Goal: Information Seeking & Learning: Check status

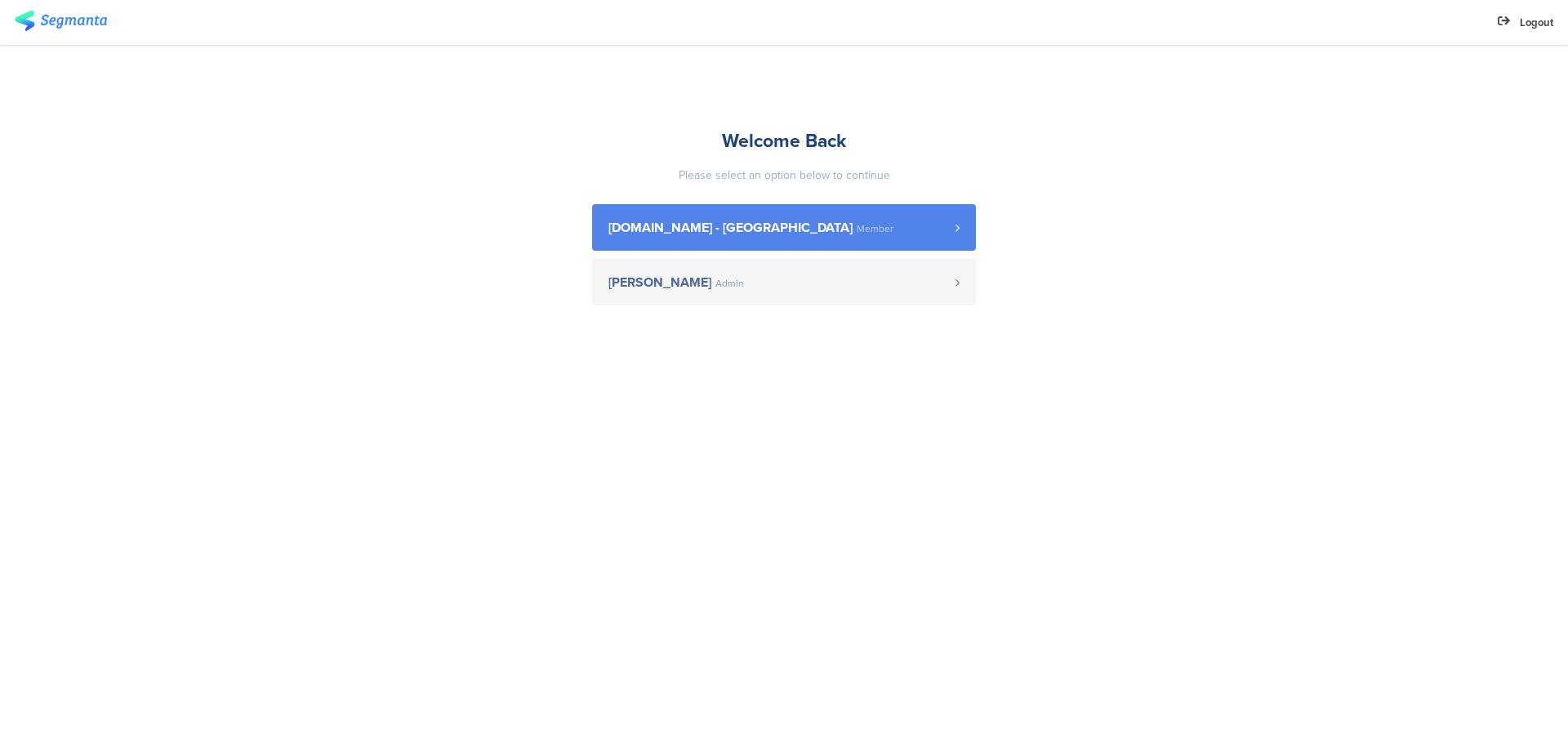
click at [781, 223] on span "[DOMAIN_NAME] - [GEOGRAPHIC_DATA] Member" at bounding box center [782, 228] width 348 height 13
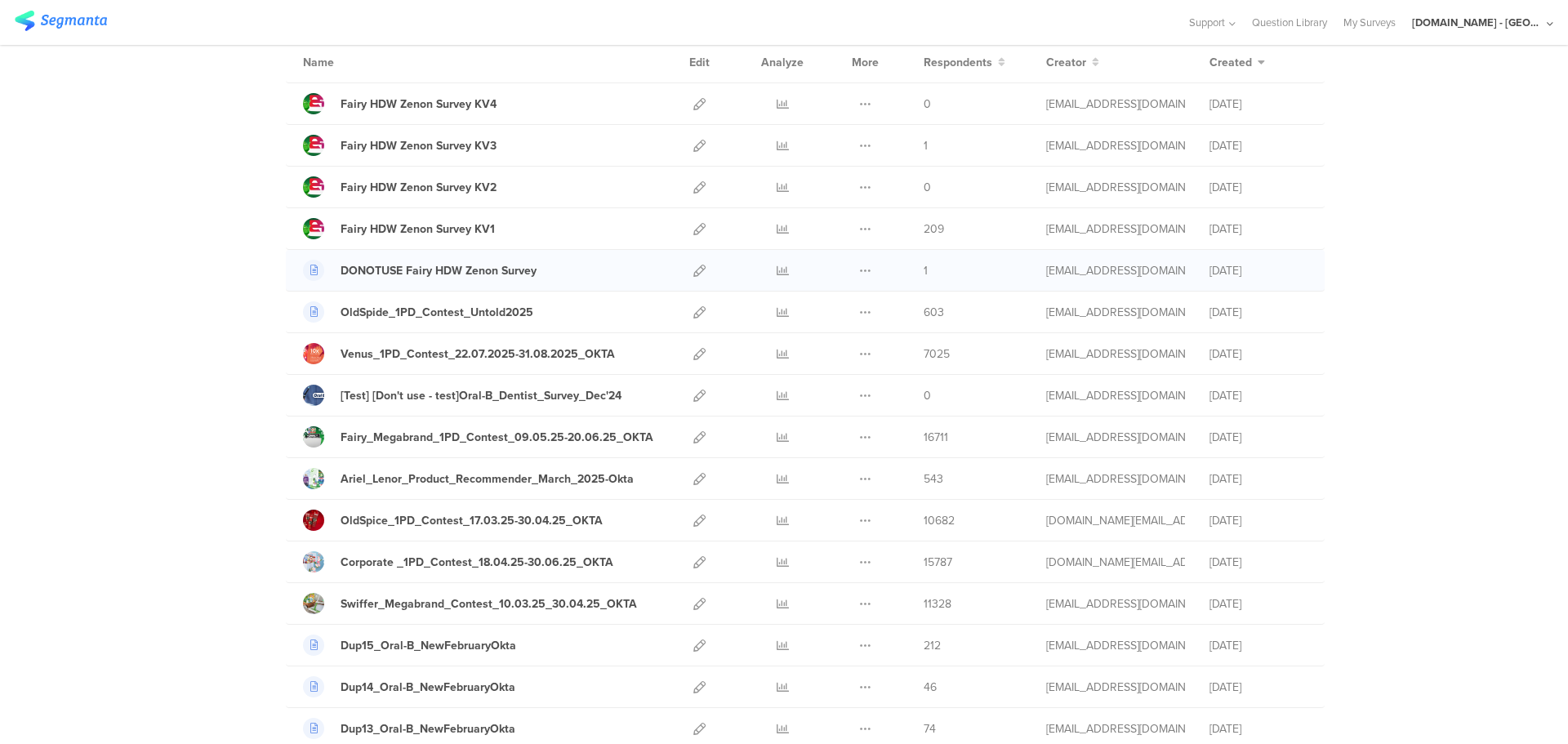
scroll to position [136, 0]
click at [859, 432] on icon at bounding box center [865, 436] width 12 height 12
click at [777, 434] on icon at bounding box center [783, 436] width 12 height 12
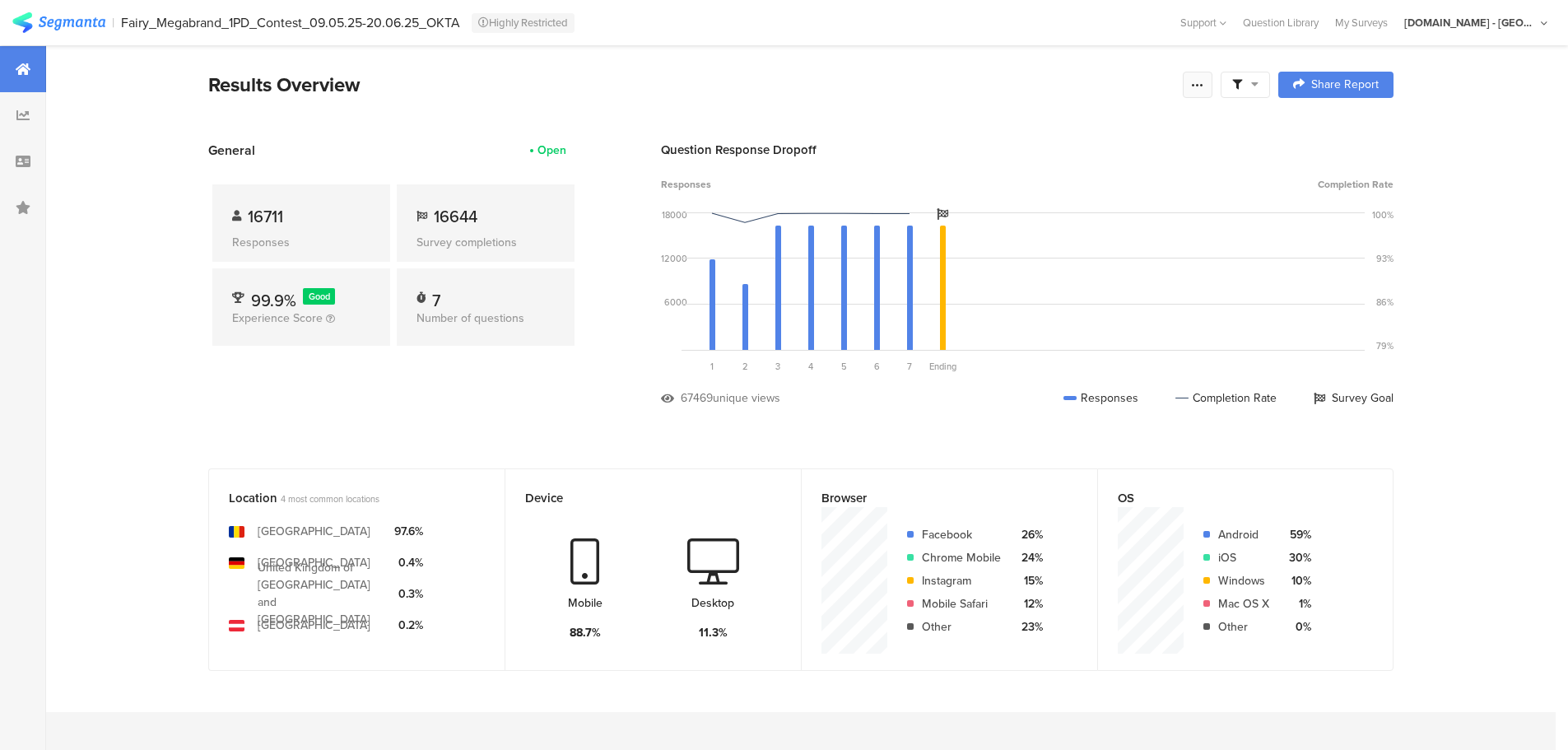
click at [1203, 90] on icon at bounding box center [1198, 84] width 13 height 13
click at [899, 430] on div "Question Response Dropoff Responses Completion Rate 18000 12000 6000 0 Sorry, y…" at bounding box center [1027, 285] width 732 height 290
drag, startPoint x: 294, startPoint y: 216, endPoint x: 230, endPoint y: 210, distance: 64.3
click at [230, 210] on div "16711 Responses" at bounding box center [300, 222] width 177 height 77
click at [577, 383] on div "General Open 16711 Responses 16644 Survey completions 99.9% Good Experience Sco…" at bounding box center [393, 285] width 370 height 290
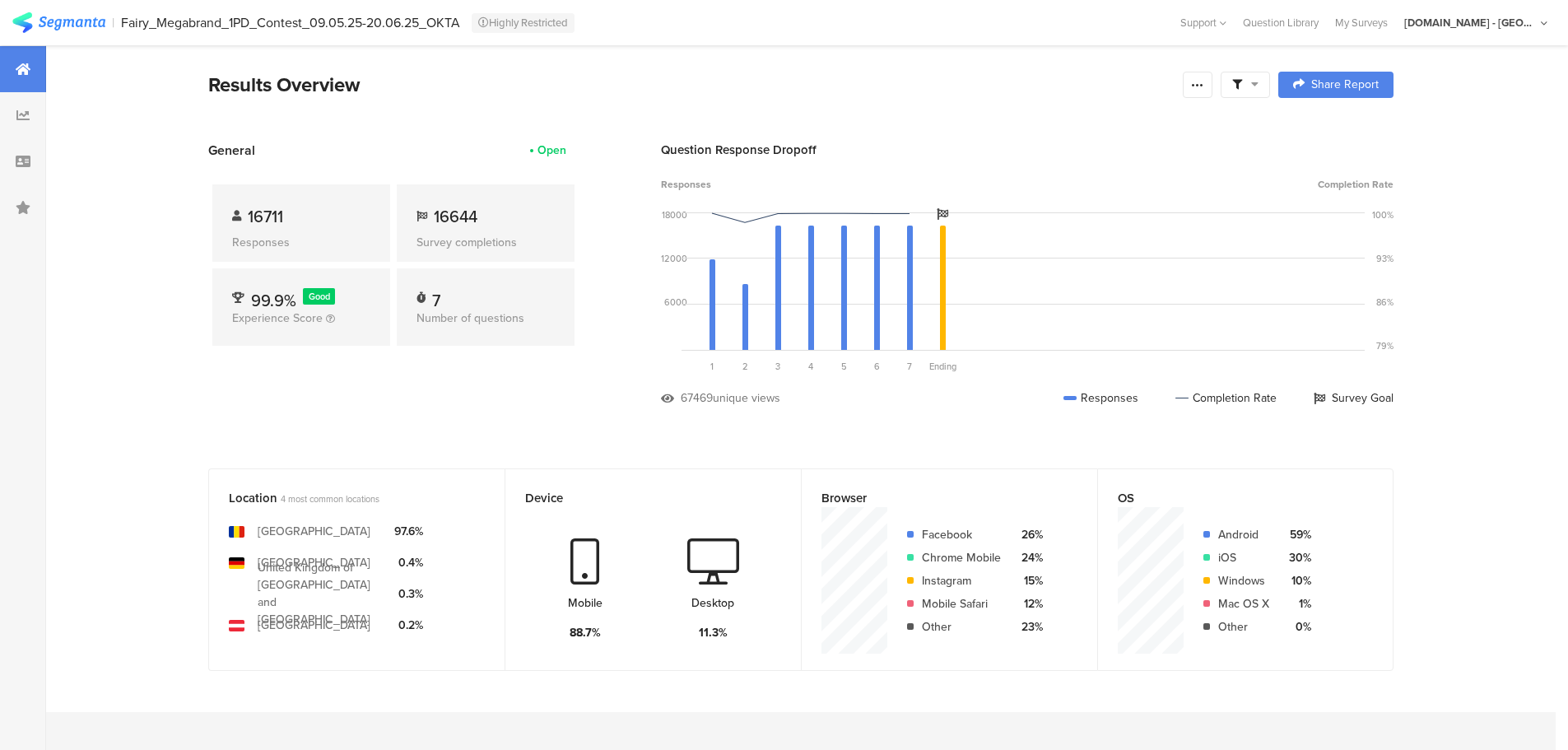
click at [471, 217] on span "16644" at bounding box center [455, 216] width 43 height 24
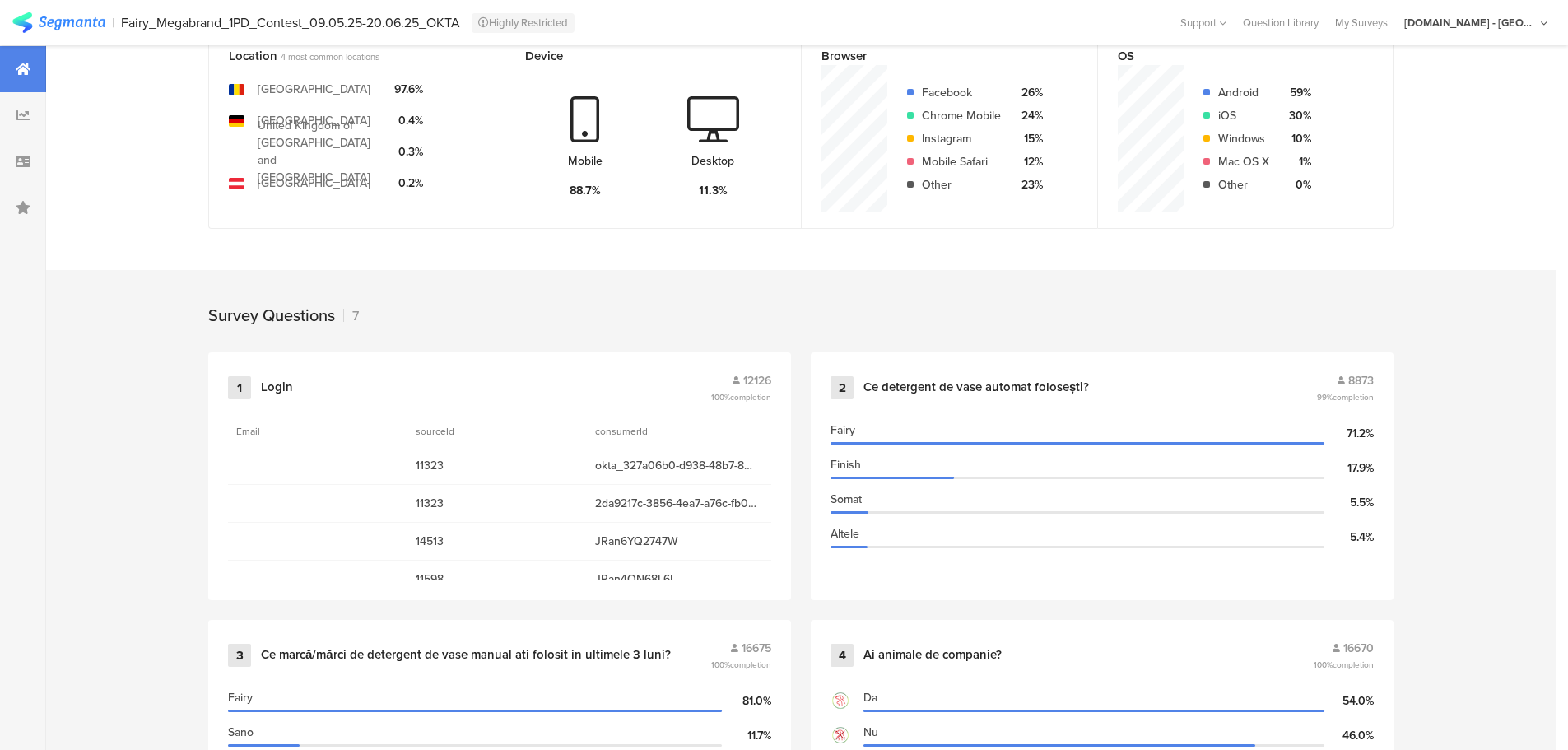
scroll to position [211, 0]
